Goal: Navigation & Orientation: Find specific page/section

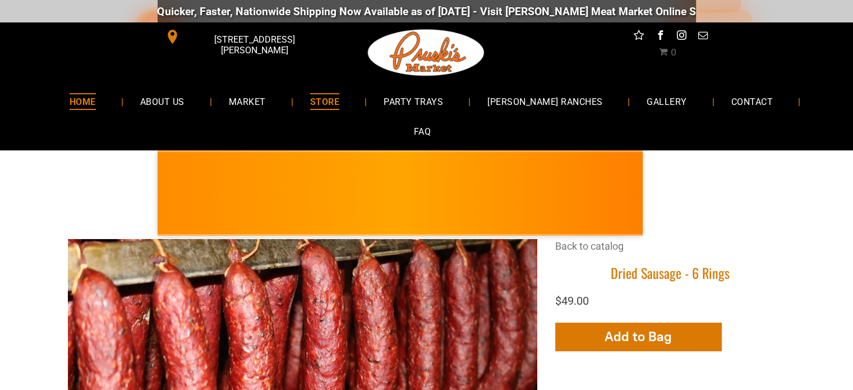
click at [75, 100] on span "HOME" at bounding box center [83, 101] width 26 height 16
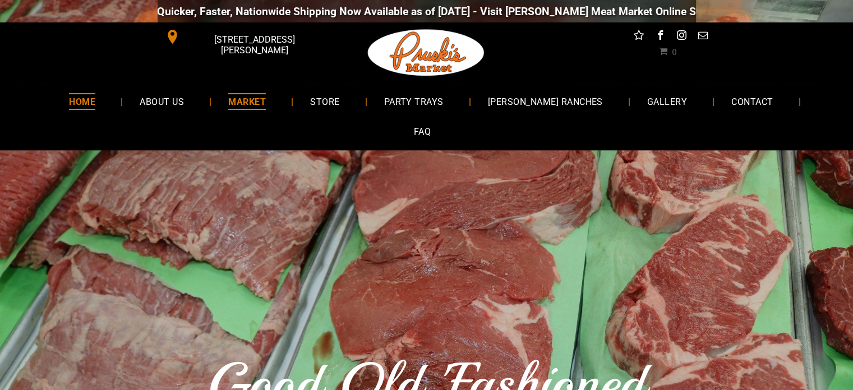
click at [234, 99] on span "MARKET" at bounding box center [247, 101] width 38 height 16
